Goal: Task Accomplishment & Management: Manage account settings

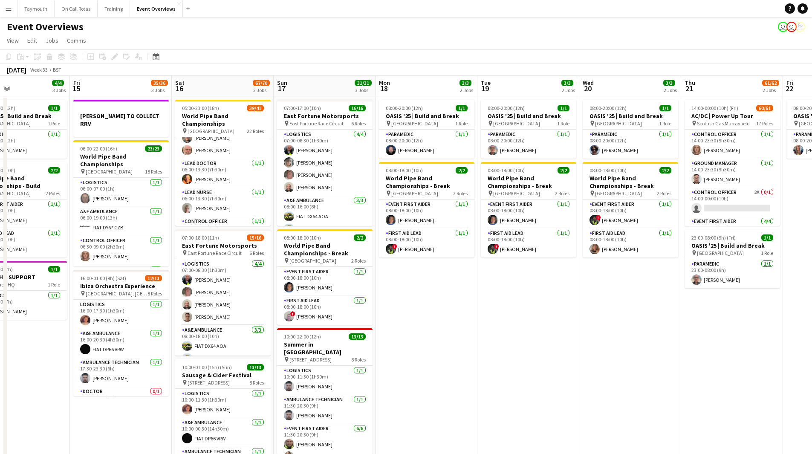
scroll to position [0, 172]
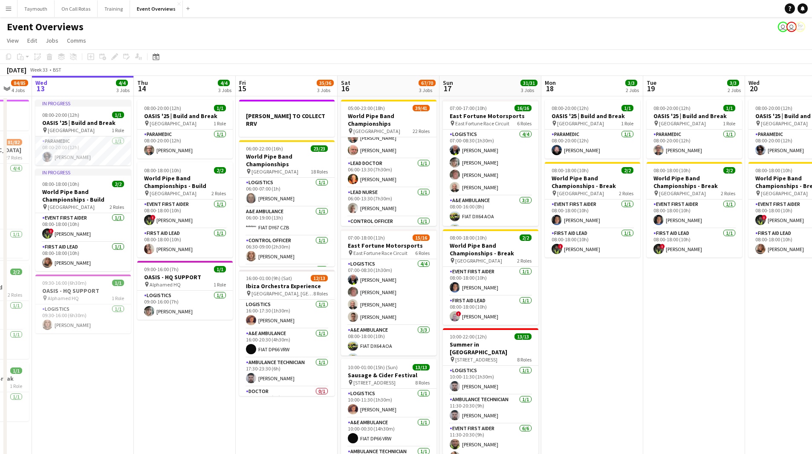
drag, startPoint x: 69, startPoint y: 331, endPoint x: 217, endPoint y: 334, distance: 148.0
click at [217, 249] on app-calendar-viewport "Mon 11 2/2 1 Job Tue 12 84/85 4 Jobs Wed 13 4/4 3 Jobs Thu 14 4/4 3 Jobs Fri 15…" at bounding box center [406, 346] width 812 height 540
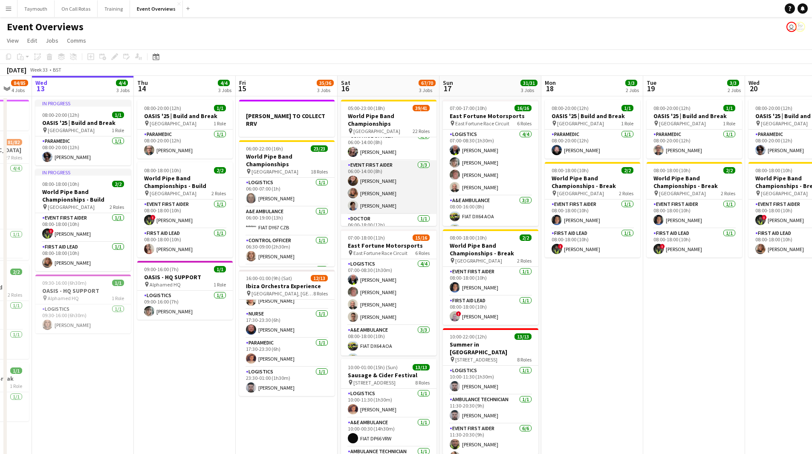
scroll to position [148, 0]
click at [392, 189] on app-card-role "Doctor [DATE] 06:00-18:00 (12h) [PERSON_NAME]" at bounding box center [389, 185] width 96 height 29
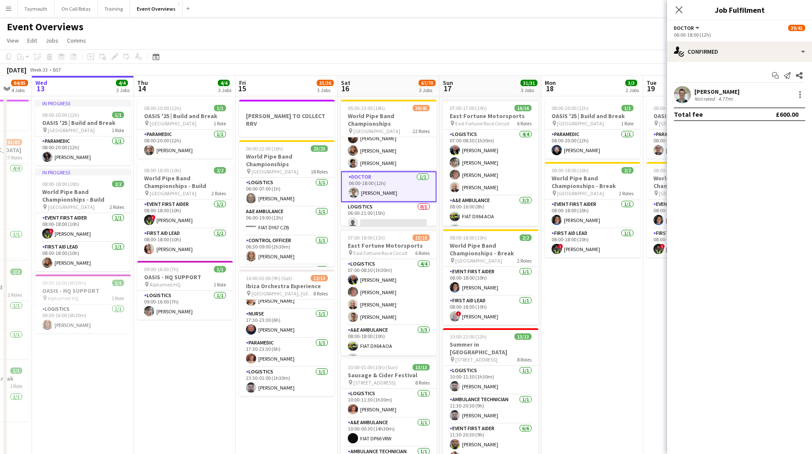
click at [539, 94] on div "[PERSON_NAME] Not rated 4.77mi" at bounding box center [739, 94] width 145 height 17
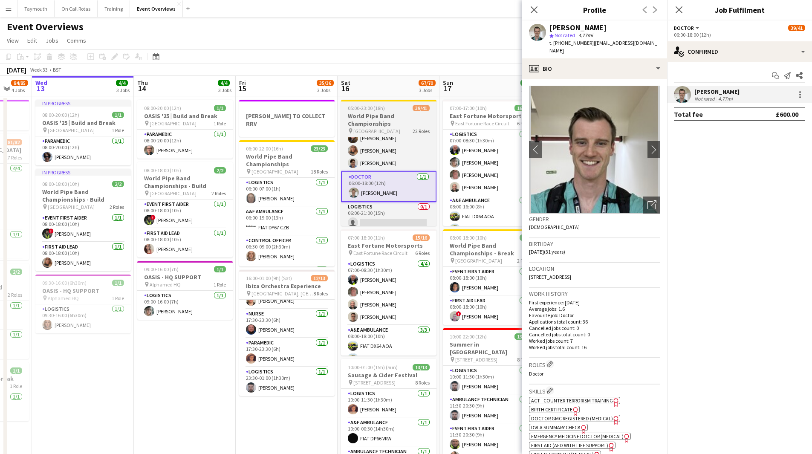
click at [406, 117] on h3 "World Pipe Band Championships" at bounding box center [389, 119] width 96 height 15
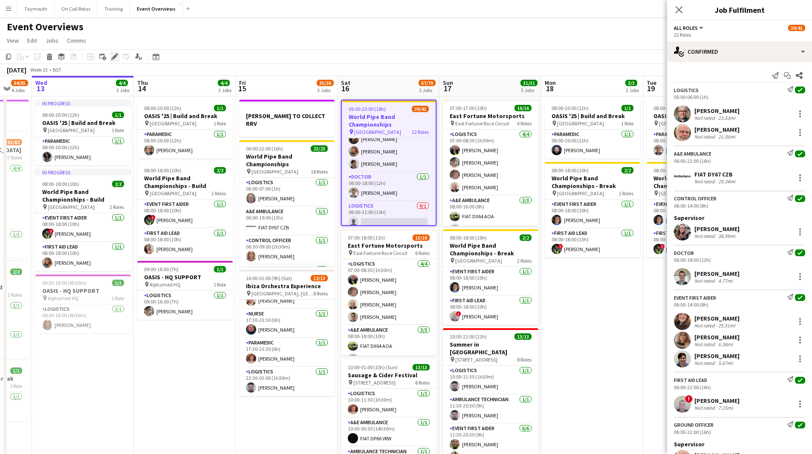
click at [113, 58] on icon at bounding box center [114, 57] width 5 height 5
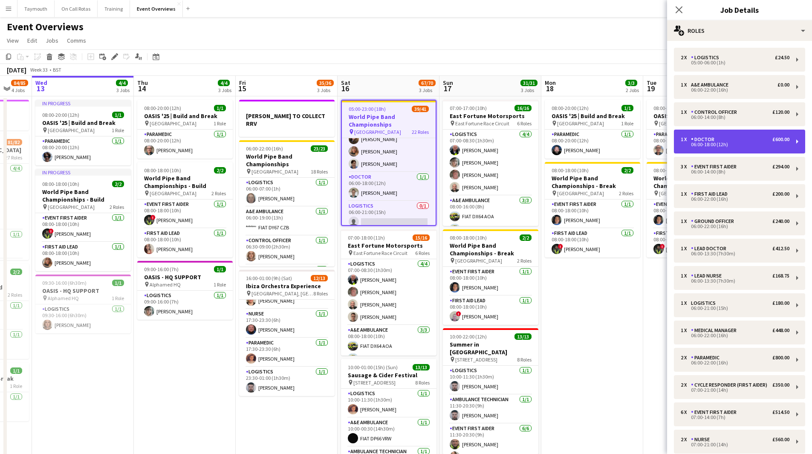
click at [539, 137] on div "1 x Doctor £600.00" at bounding box center [735, 139] width 109 height 6
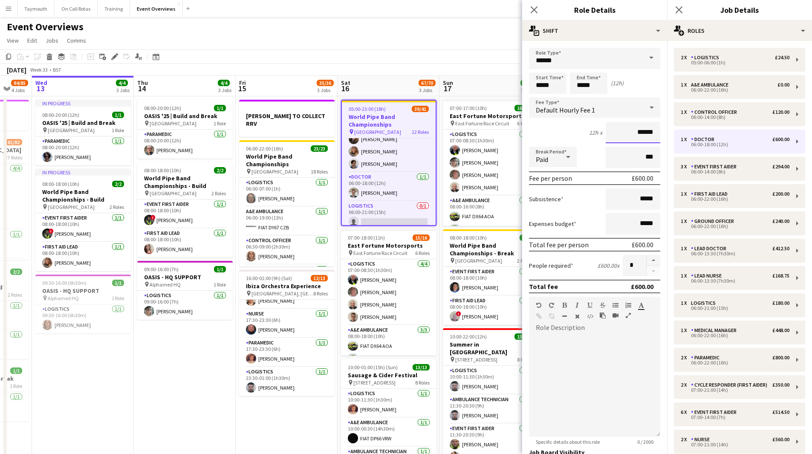
click at [539, 133] on input "******" at bounding box center [633, 132] width 55 height 21
drag, startPoint x: 651, startPoint y: 128, endPoint x: 618, endPoint y: 131, distance: 33.4
click at [539, 131] on input "*****" at bounding box center [633, 132] width 55 height 21
type input "***"
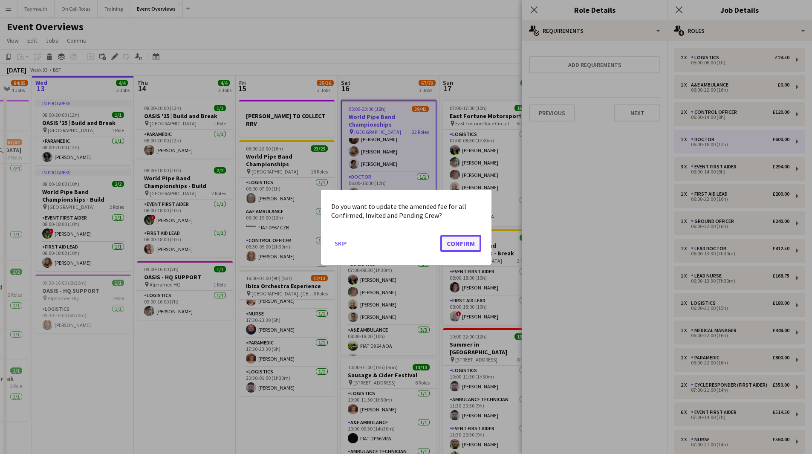
click at [470, 243] on button "Confirm" at bounding box center [461, 243] width 41 height 17
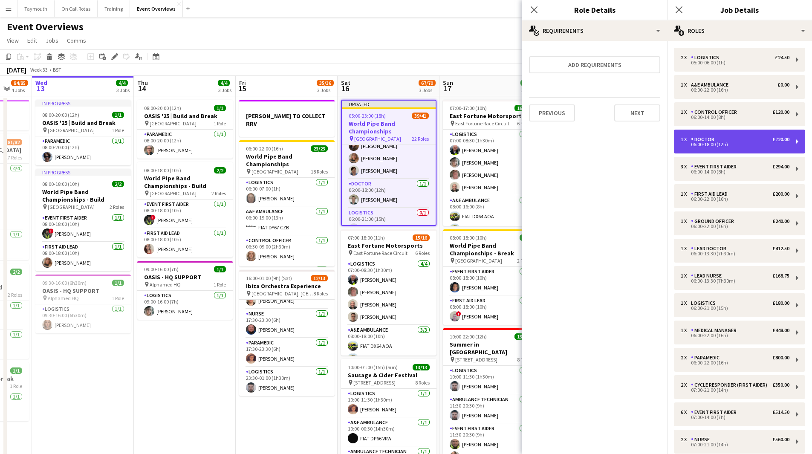
click at [539, 145] on div "06:00-18:00 (12h)" at bounding box center [735, 144] width 109 height 4
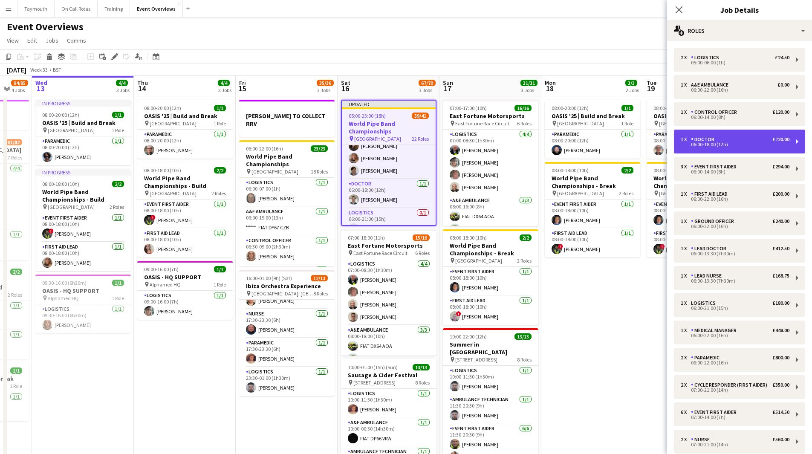
click at [539, 145] on div "06:00-18:00 (12h)" at bounding box center [735, 144] width 109 height 4
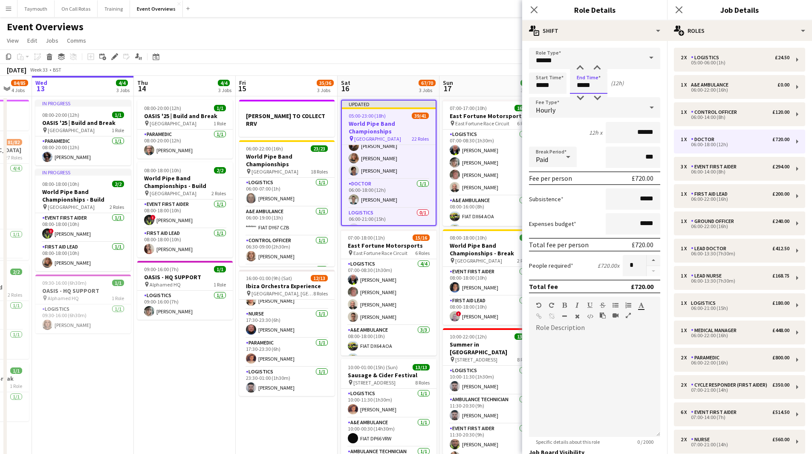
drag, startPoint x: 599, startPoint y: 88, endPoint x: 532, endPoint y: 85, distance: 66.6
click at [532, 85] on div "Start Time ***** End Time ***** (12h)" at bounding box center [594, 83] width 131 height 21
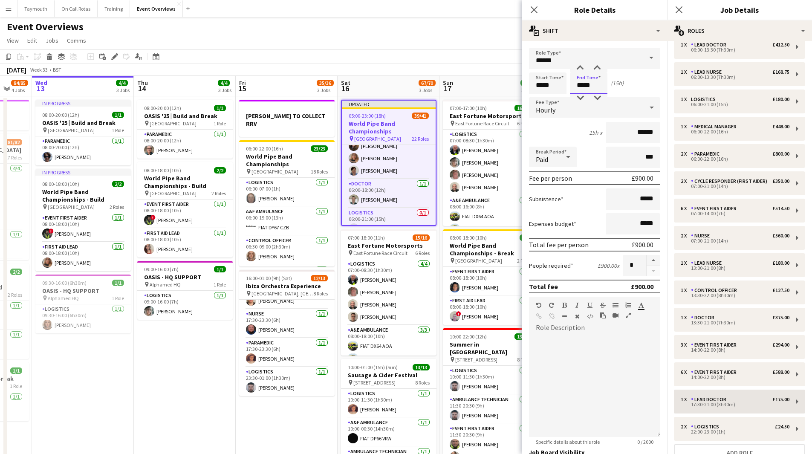
scroll to position [256, 0]
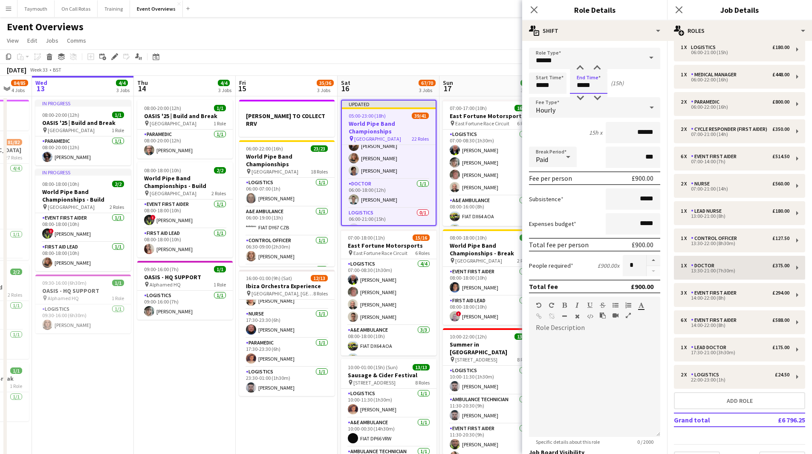
type input "*****"
click at [539, 249] on div "1 x Doctor £375.00 13:30-21:00 (7h30m)" at bounding box center [739, 268] width 131 height 24
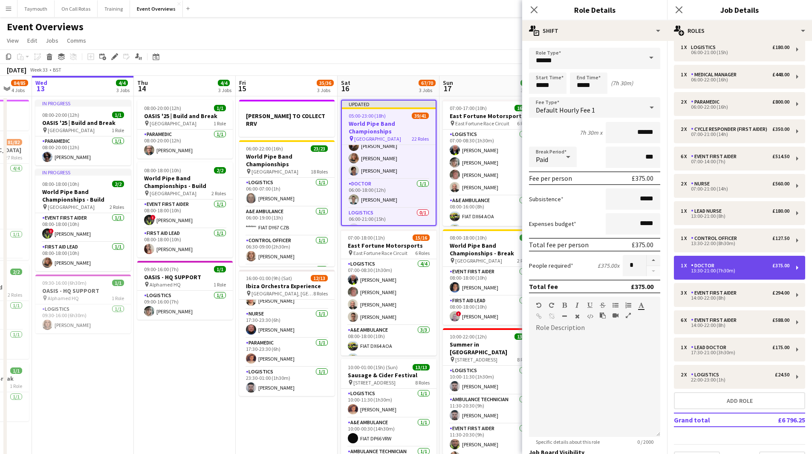
type input "*****"
type input "******"
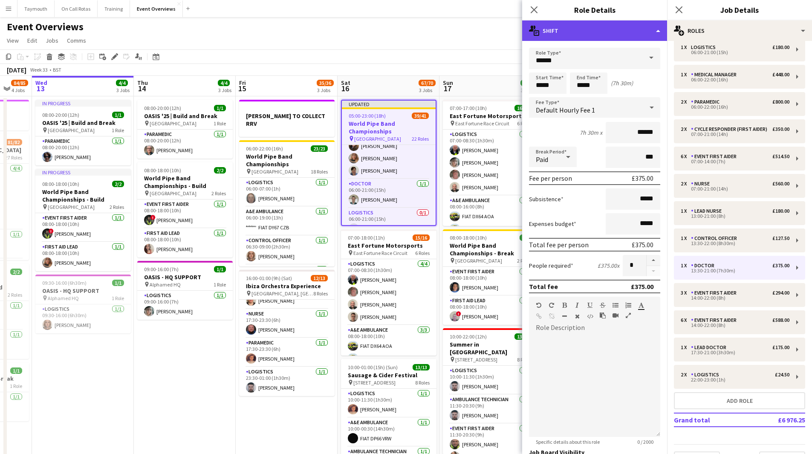
click at [539, 29] on div "multiple-actions-text Shift" at bounding box center [594, 30] width 145 height 20
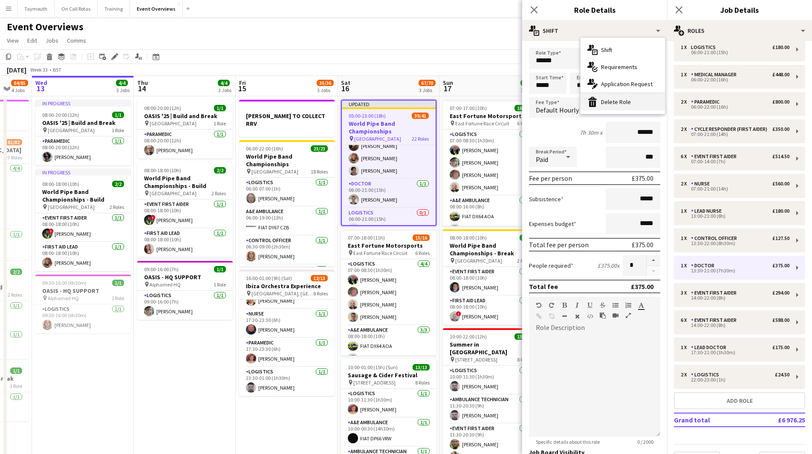
click at [539, 97] on div "bin-2 Delete Role" at bounding box center [623, 101] width 84 height 17
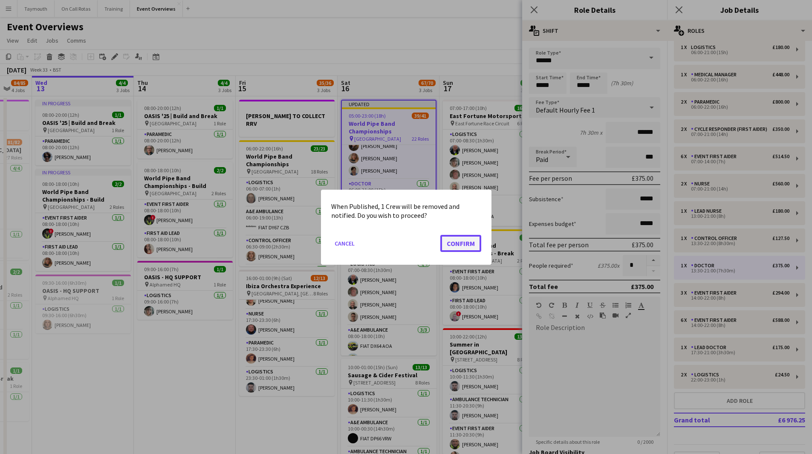
click at [465, 238] on button "Confirm" at bounding box center [461, 243] width 41 height 17
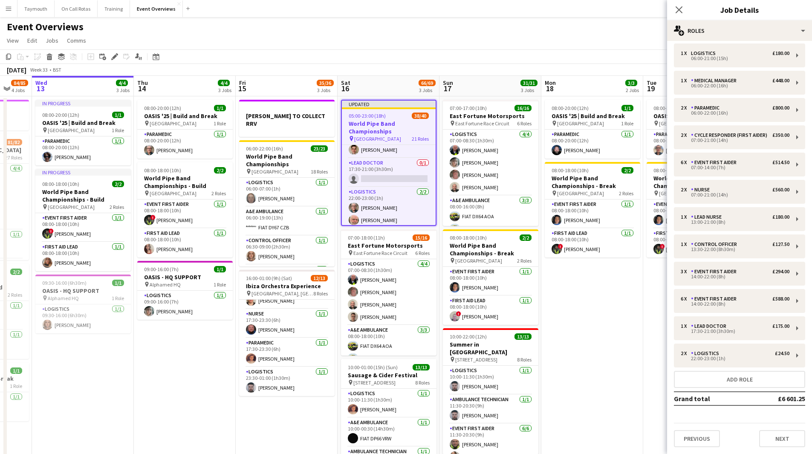
scroll to position [764, 0]
click at [539, 249] on div "£175.00" at bounding box center [781, 326] width 17 height 6
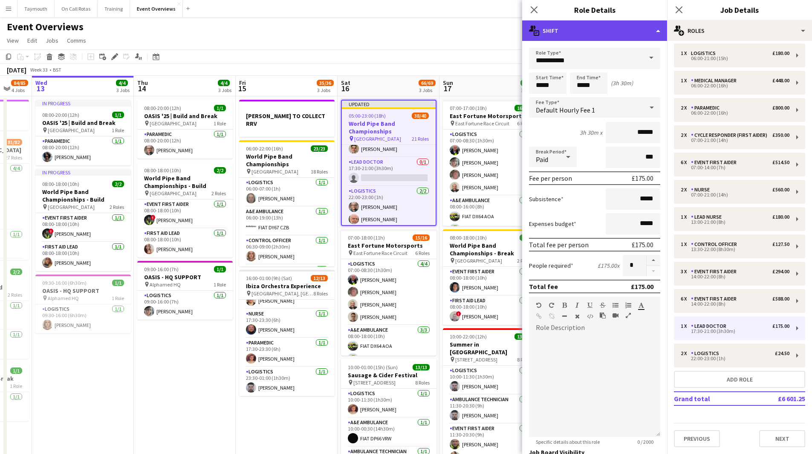
click at [539, 29] on div "multiple-actions-text Shift" at bounding box center [594, 30] width 145 height 20
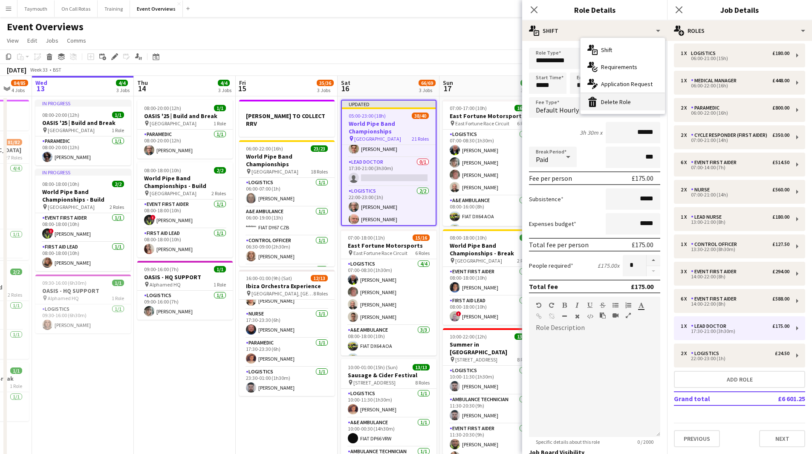
click at [539, 97] on div "bin-2 Delete Role" at bounding box center [623, 101] width 84 height 17
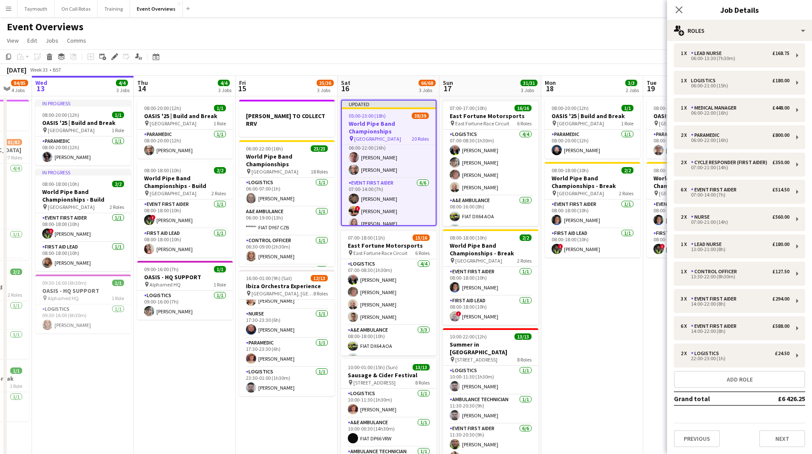
scroll to position [351, 0]
click at [539, 11] on icon "Close pop-in" at bounding box center [679, 10] width 8 height 8
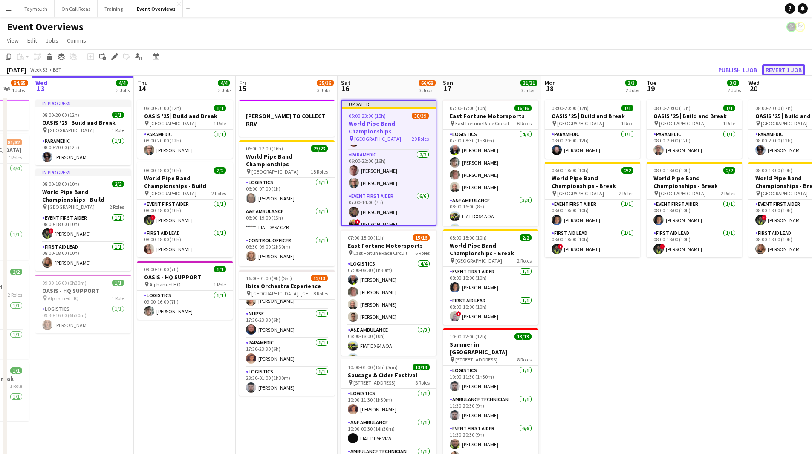
click at [539, 67] on button "Revert 1 job" at bounding box center [784, 69] width 43 height 11
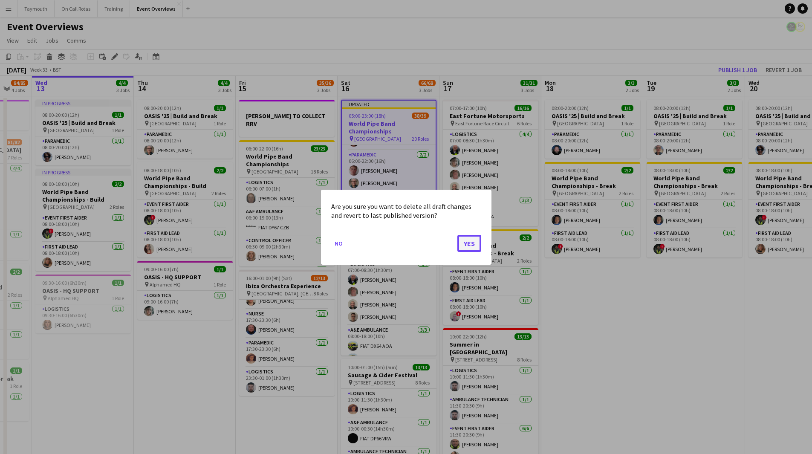
click at [465, 247] on button "Yes" at bounding box center [470, 243] width 24 height 17
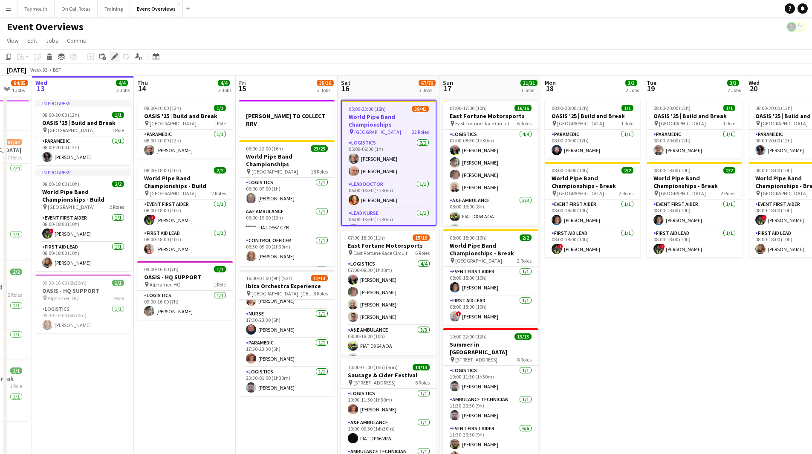
click at [114, 56] on icon at bounding box center [114, 57] width 5 height 5
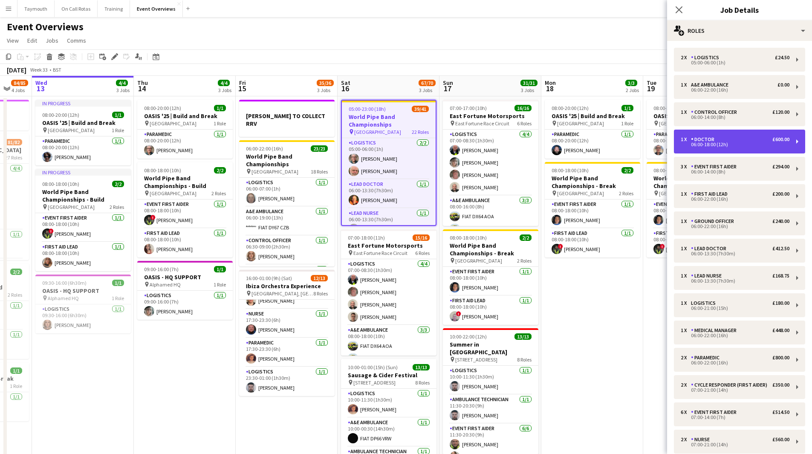
click at [539, 145] on div "06:00-18:00 (12h)" at bounding box center [735, 144] width 109 height 4
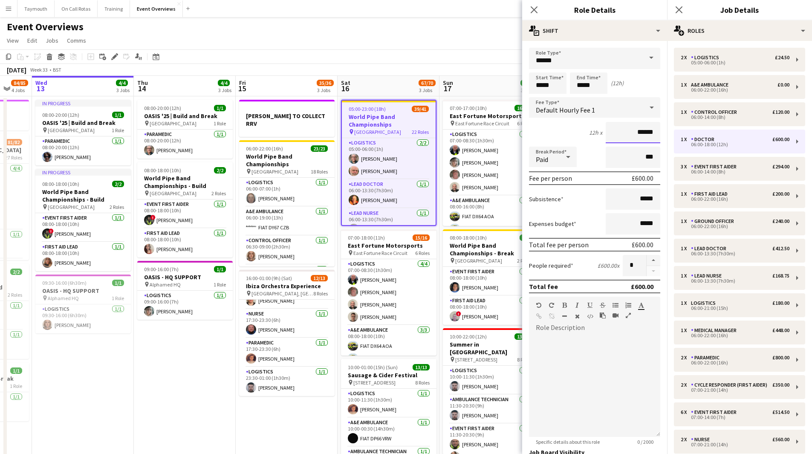
click at [539, 135] on input "******" at bounding box center [633, 132] width 55 height 21
type input "**"
type input "***"
drag, startPoint x: 602, startPoint y: 87, endPoint x: 572, endPoint y: 87, distance: 29.9
click at [539, 87] on input "*****" at bounding box center [589, 83] width 38 height 21
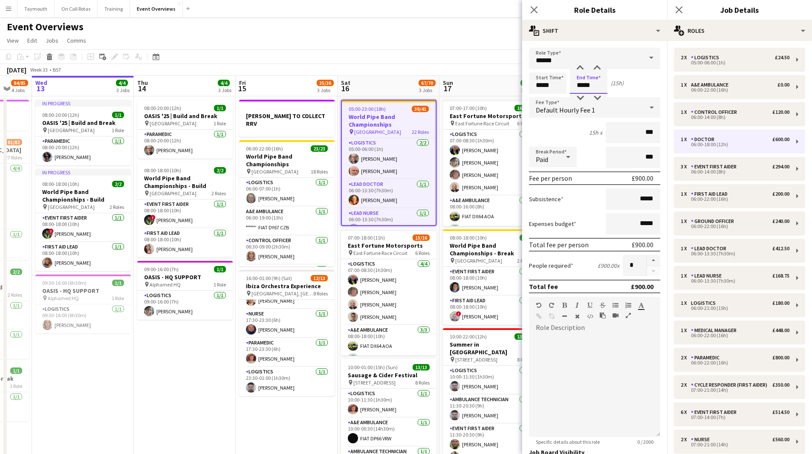
type input "*****"
click at [258, 249] on app-date-cell "[PERSON_NAME] TO COLLECT RRV 06:00-22:00 (16h) 23/23 World Pipe Band Championsh…" at bounding box center [287, 356] width 102 height 520
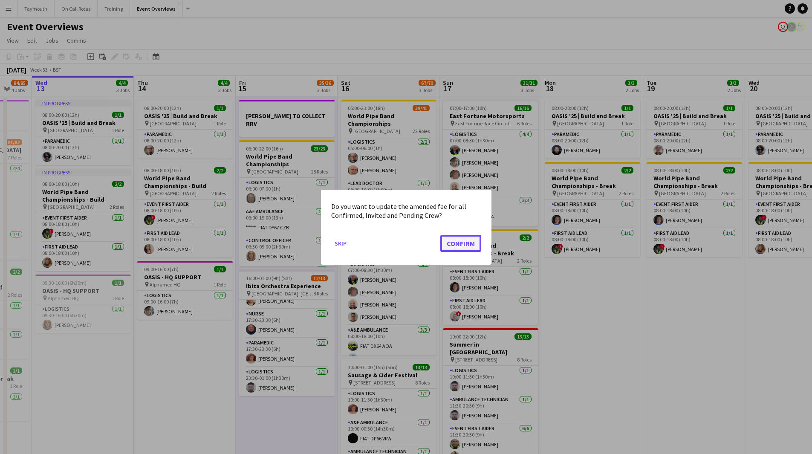
click at [470, 241] on button "Confirm" at bounding box center [461, 243] width 41 height 17
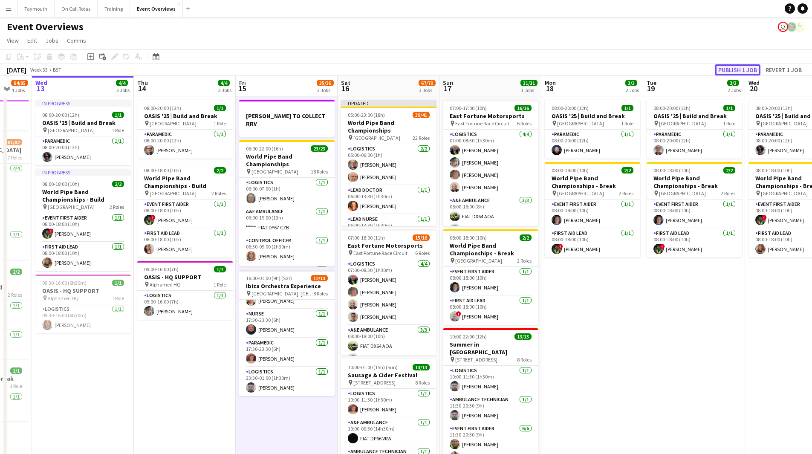
click at [539, 71] on button "Publish 1 job" at bounding box center [738, 69] width 46 height 11
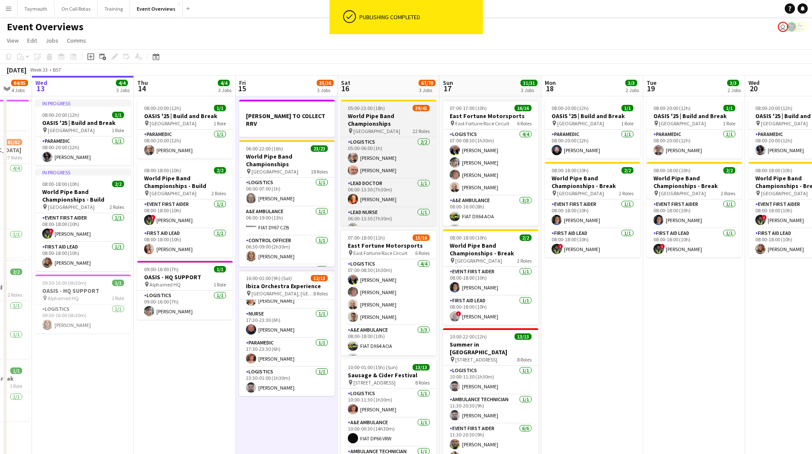
click at [393, 123] on h3 "World Pipe Band Championships" at bounding box center [389, 119] width 96 height 15
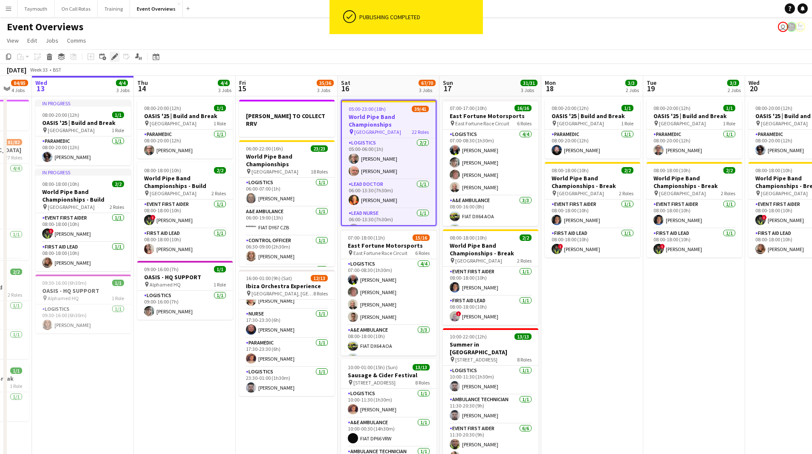
click at [114, 56] on icon at bounding box center [114, 57] width 5 height 5
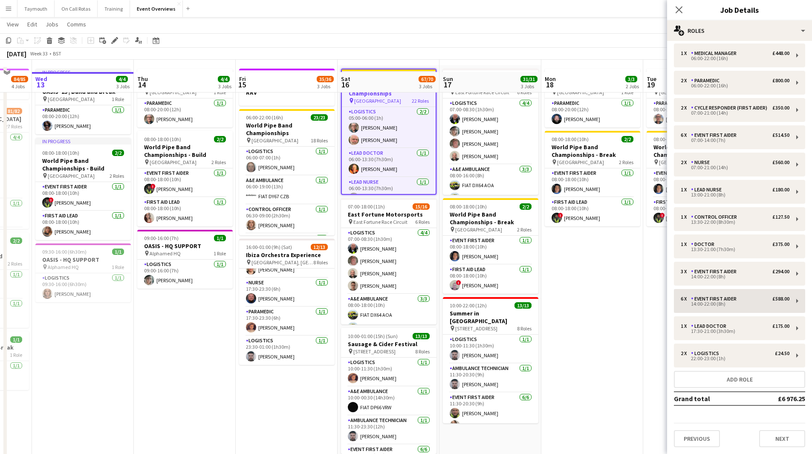
scroll to position [43, 0]
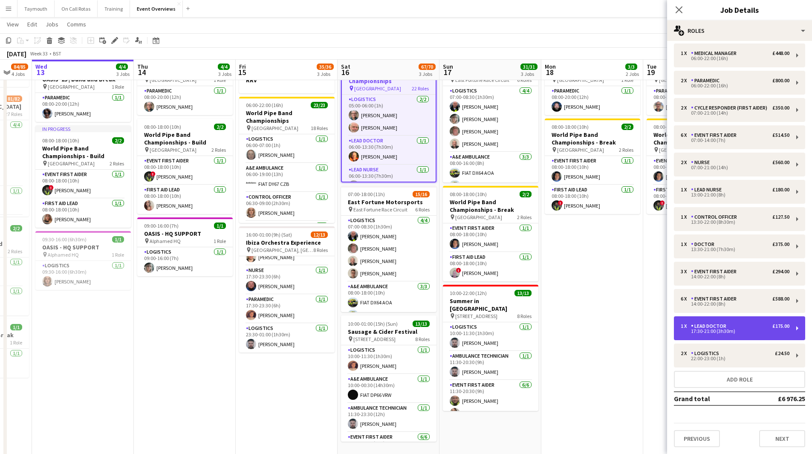
click at [539, 249] on div "1 x Lead Doctor £175.00 17:30-21:00 (3h30m)" at bounding box center [739, 328] width 131 height 24
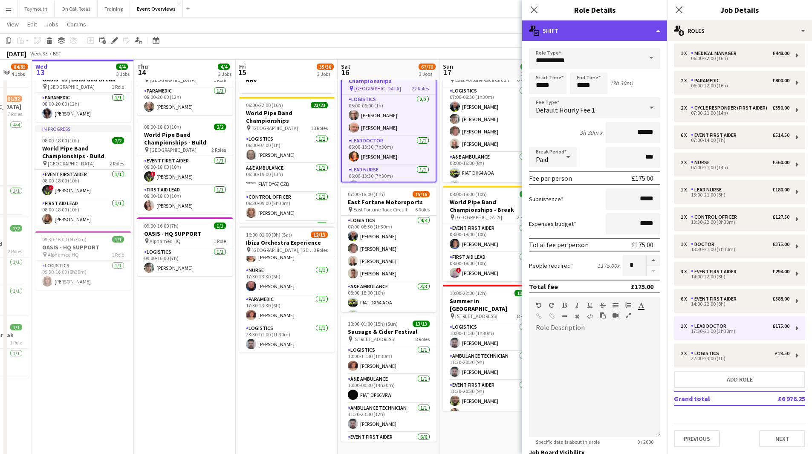
click at [539, 33] on div "multiple-actions-text Shift" at bounding box center [594, 30] width 145 height 20
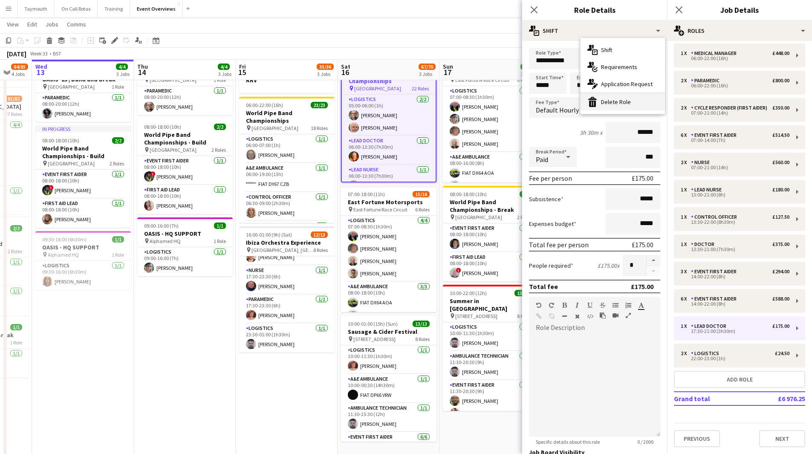
click at [539, 101] on div "bin-2 Delete Role" at bounding box center [623, 101] width 84 height 17
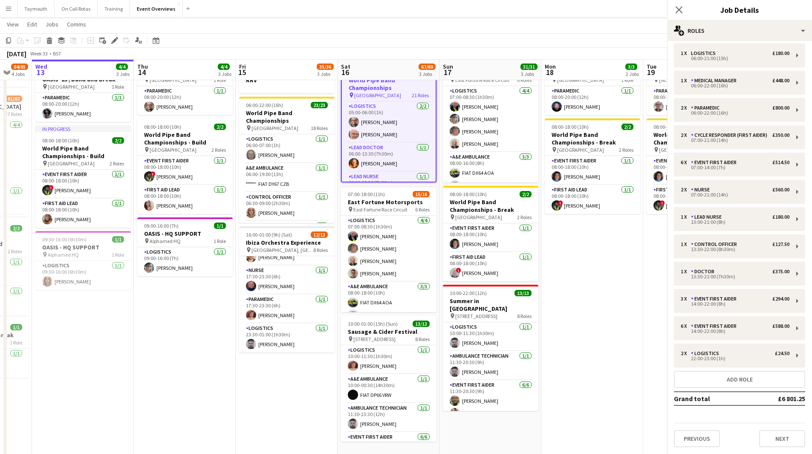
scroll to position [256, 0]
click at [539, 249] on app-date-cell "08:00-20:00 (12h) 1/1 OASIS '25 | Build and Break pin [GEOGRAPHIC_DATA] 1 Role …" at bounding box center [593, 313] width 102 height 520
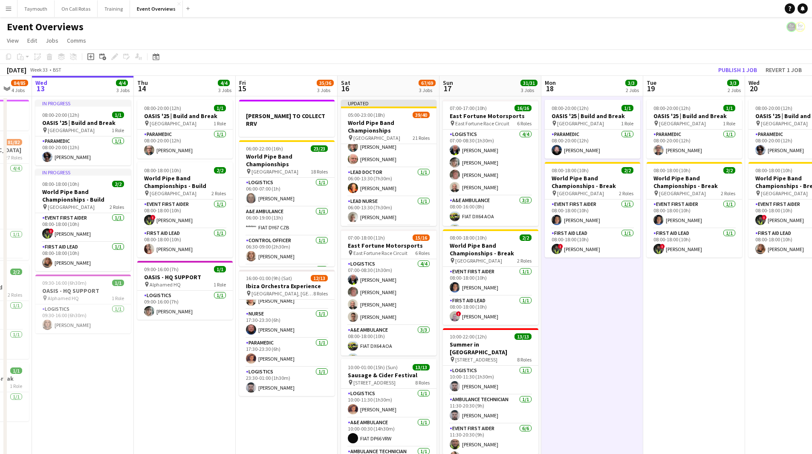
scroll to position [0, 0]
click at [539, 249] on app-date-cell "08:00-20:00 (12h) 1/1 OASIS '25 | Build and Break pin [GEOGRAPHIC_DATA] 1 Role …" at bounding box center [695, 356] width 102 height 520
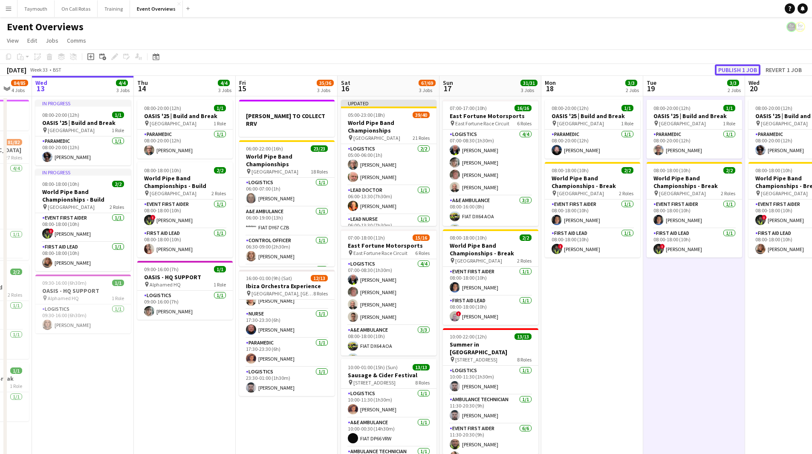
click at [539, 73] on button "Publish 1 job" at bounding box center [738, 69] width 46 height 11
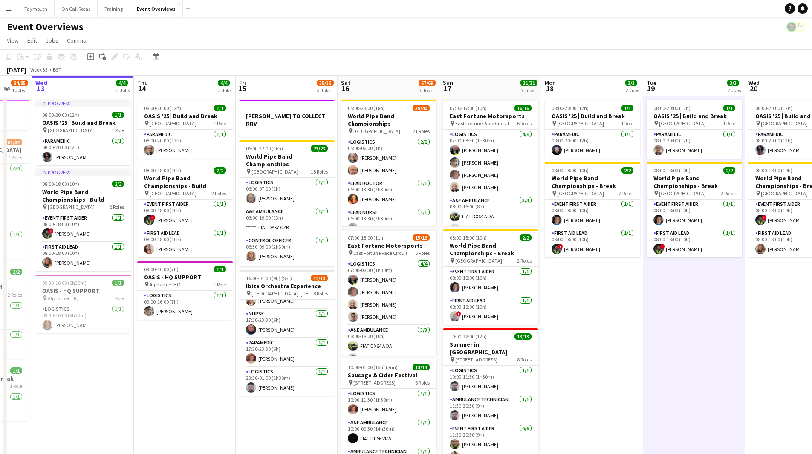
click at [539, 249] on app-date-cell "08:00-20:00 (12h) 1/1 OASIS '25 | Build and Break pin [GEOGRAPHIC_DATA] 1 Role …" at bounding box center [695, 356] width 102 height 520
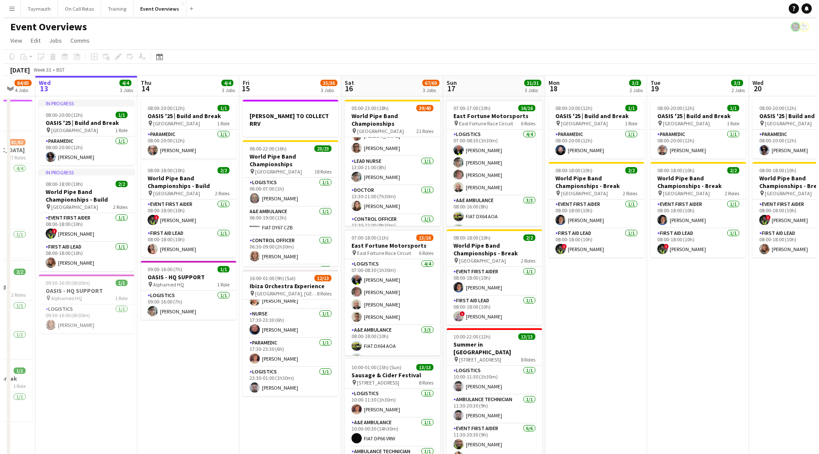
scroll to position [597, 0]
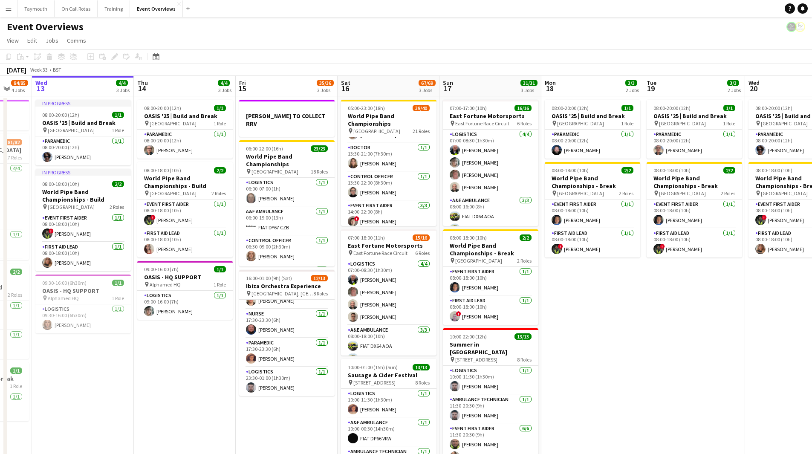
click at [9, 7] on app-icon "Menu" at bounding box center [8, 8] width 7 height 7
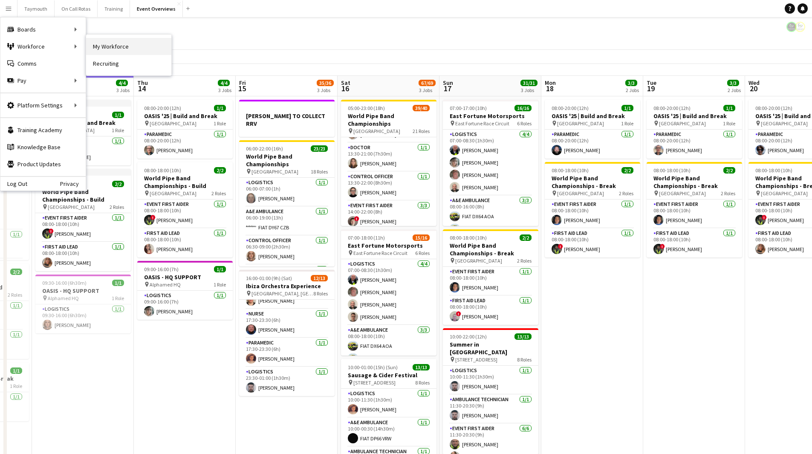
click at [157, 50] on link "My Workforce" at bounding box center [128, 46] width 85 height 17
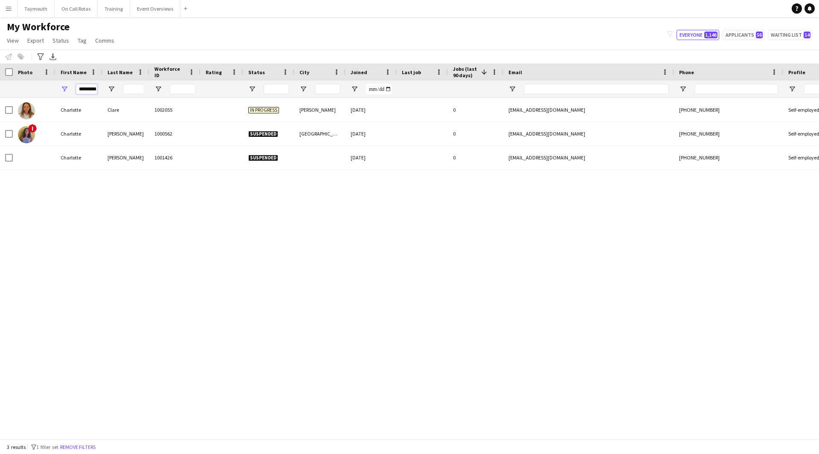
scroll to position [0, 2]
drag, startPoint x: 81, startPoint y: 90, endPoint x: 232, endPoint y: 90, distance: 151.0
click at [232, 90] on div "*********" at bounding box center [528, 89] width 1056 height 17
type input "*"
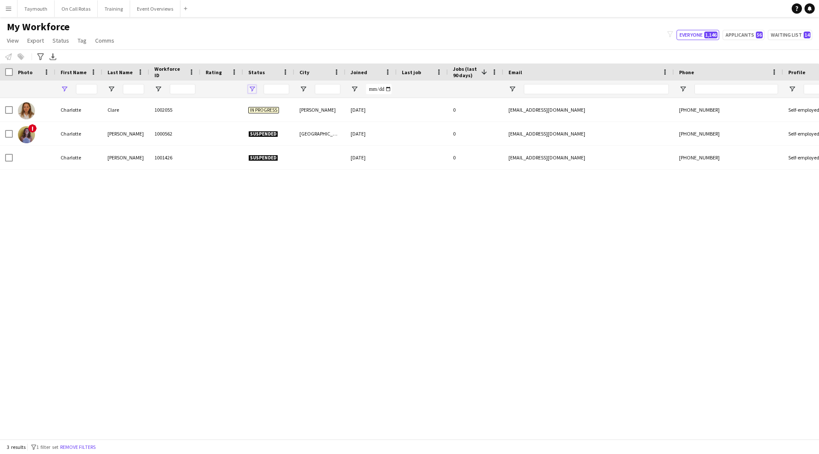
click at [255, 89] on span "Open Filter Menu" at bounding box center [252, 89] width 8 height 8
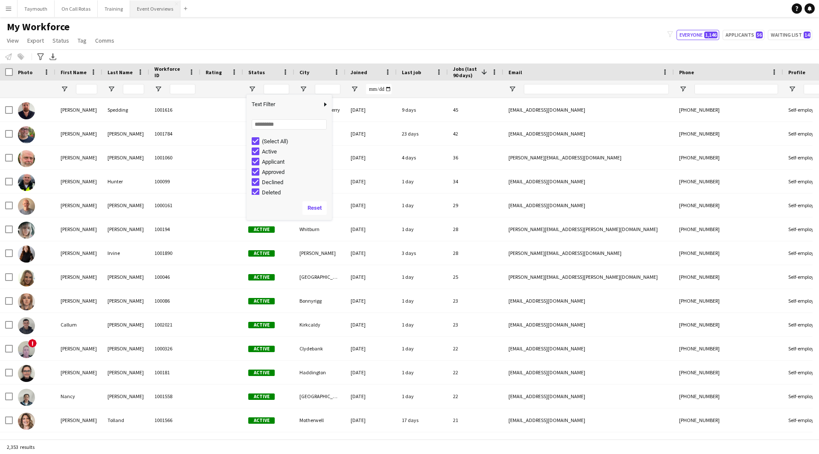
click at [150, 7] on button "Event Overviews Close" at bounding box center [155, 8] width 50 height 17
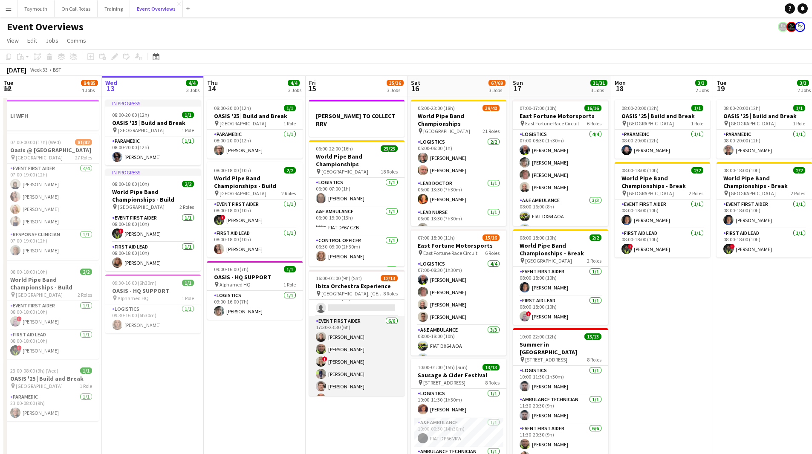
scroll to position [43, 0]
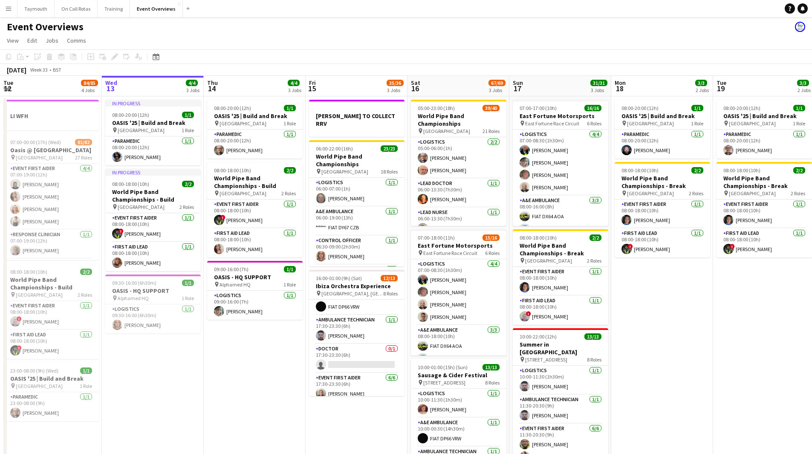
click at [190, 249] on app-date-cell "In progress 08:00-20:00 (12h) 1/1 OASIS '25 | Build and Break pin [GEOGRAPHIC_D…" at bounding box center [153, 299] width 102 height 406
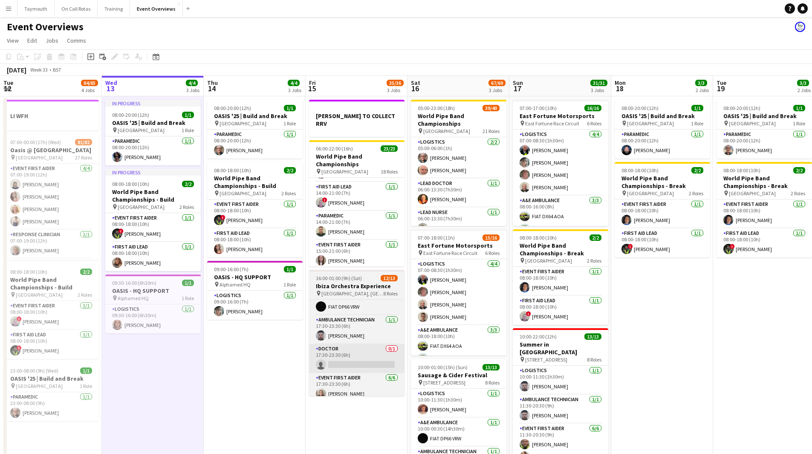
scroll to position [495, 0]
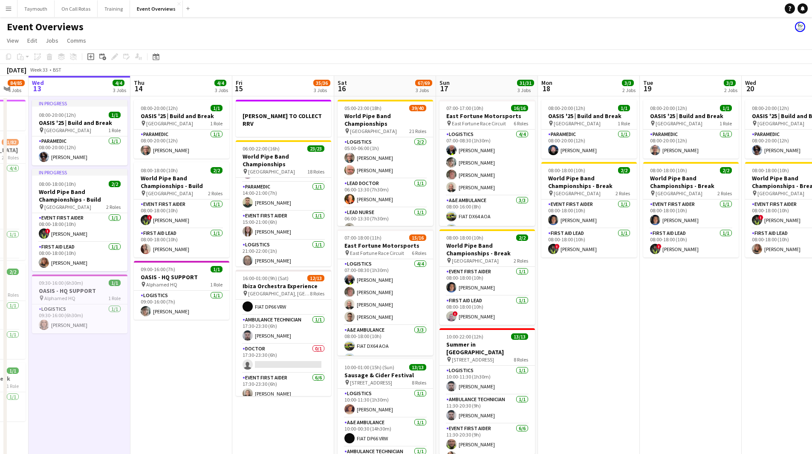
drag, startPoint x: 268, startPoint y: 368, endPoint x: 190, endPoint y: 363, distance: 78.2
click at [190, 249] on app-calendar-viewport "Sun 10 13/13 1 Job Mon 11 2/2 1 Job Tue 12 84/85 4 Jobs Wed 13 4/4 3 Jobs Thu 1…" at bounding box center [406, 289] width 812 height 427
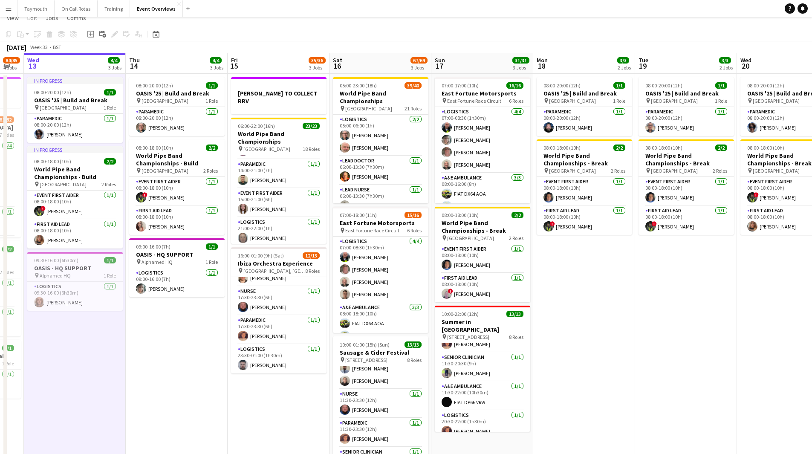
scroll to position [0, 0]
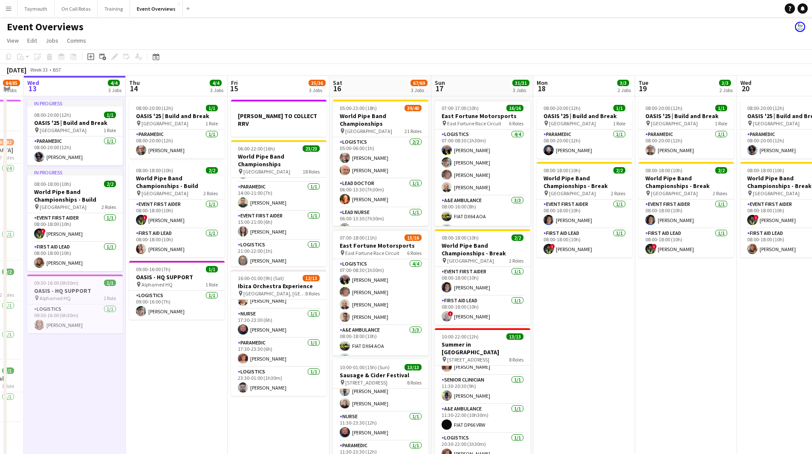
click at [539, 249] on app-date-cell "08:00-20:00 (12h) 1/1 OASIS '25 | Build and Break pin [GEOGRAPHIC_DATA] 1 Role …" at bounding box center [585, 299] width 102 height 406
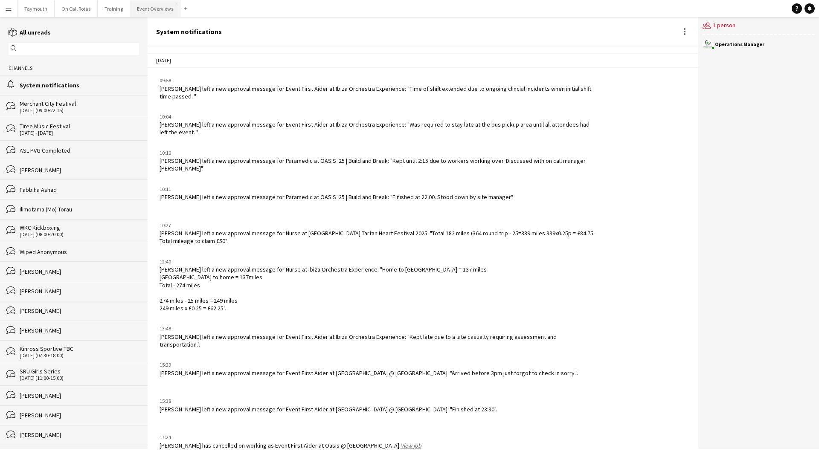
scroll to position [847, 0]
